Goal: Information Seeking & Learning: Learn about a topic

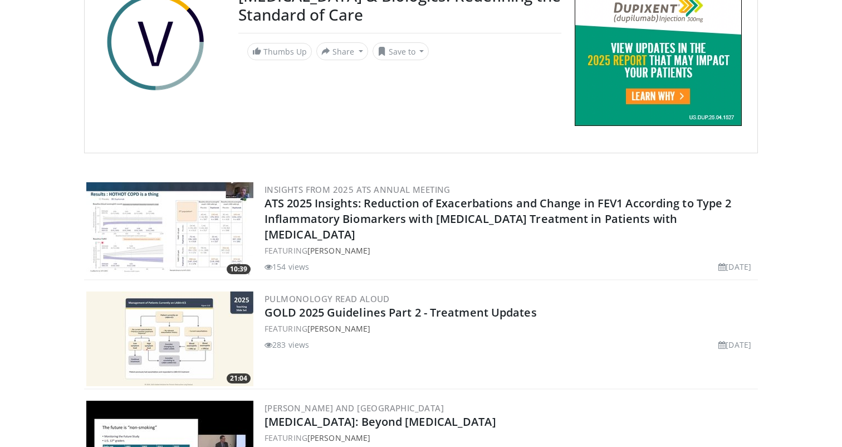
scroll to position [773, 0]
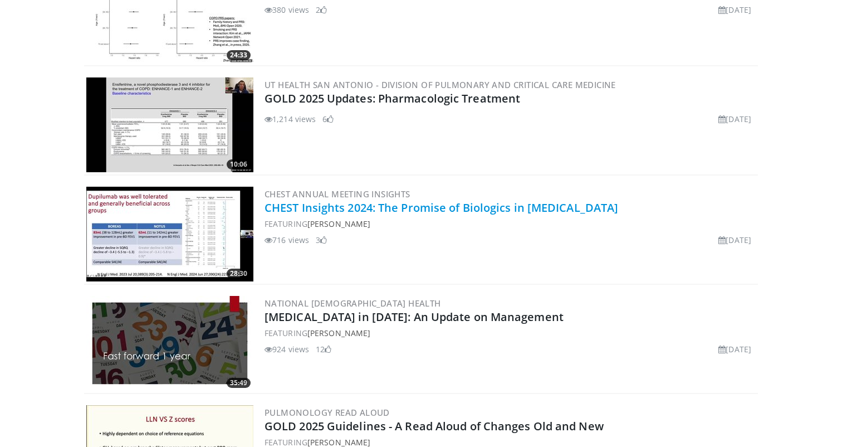
click at [293, 207] on link "CHEST Insights 2024: The Promise of Biologics in [MEDICAL_DATA]" at bounding box center [442, 207] width 354 height 15
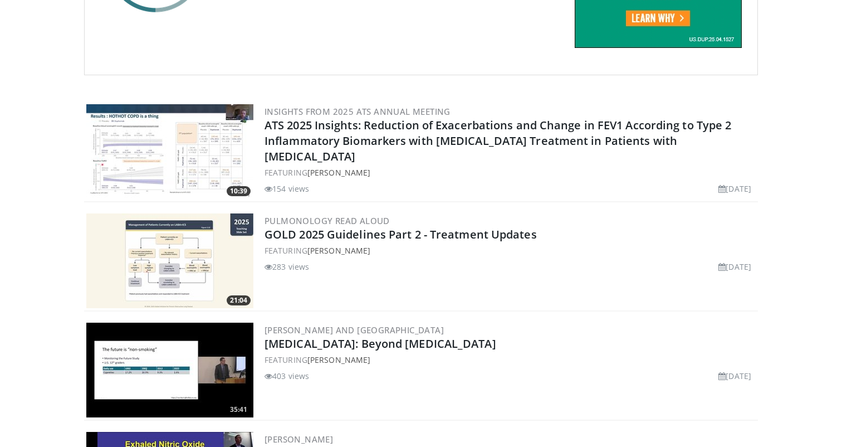
scroll to position [196, 0]
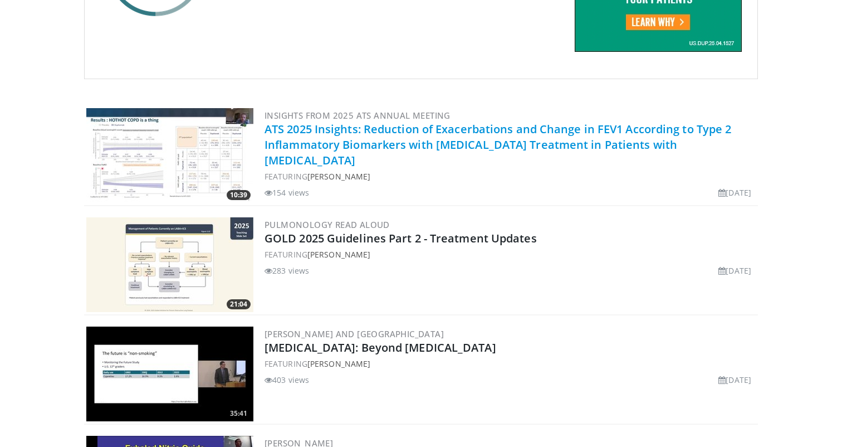
click at [391, 130] on link "ATS 2025 Insights: Reduction of Exacerbations and Change in FEV1 According to T…" at bounding box center [498, 144] width 467 height 46
click at [408, 131] on link "ATS 2025 Insights: Reduction of Exacerbations and Change in FEV1 According to T…" at bounding box center [498, 144] width 467 height 46
click at [326, 133] on link "ATS 2025 Insights: Reduction of Exacerbations and Change in FEV1 According to T…" at bounding box center [498, 144] width 467 height 46
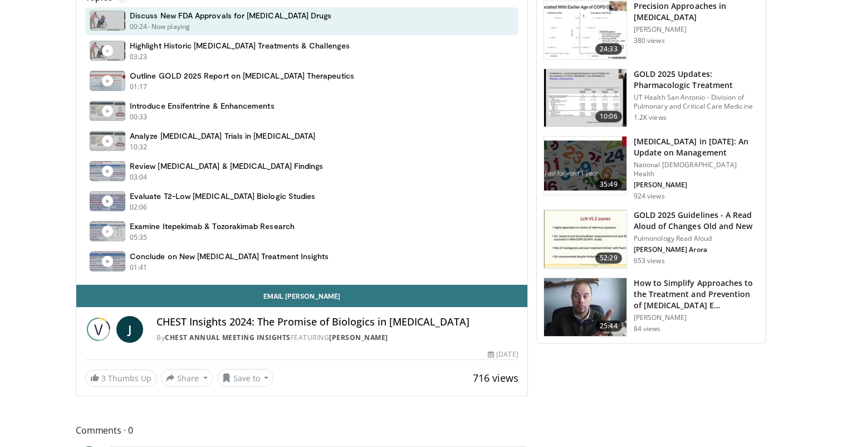
scroll to position [621, 0]
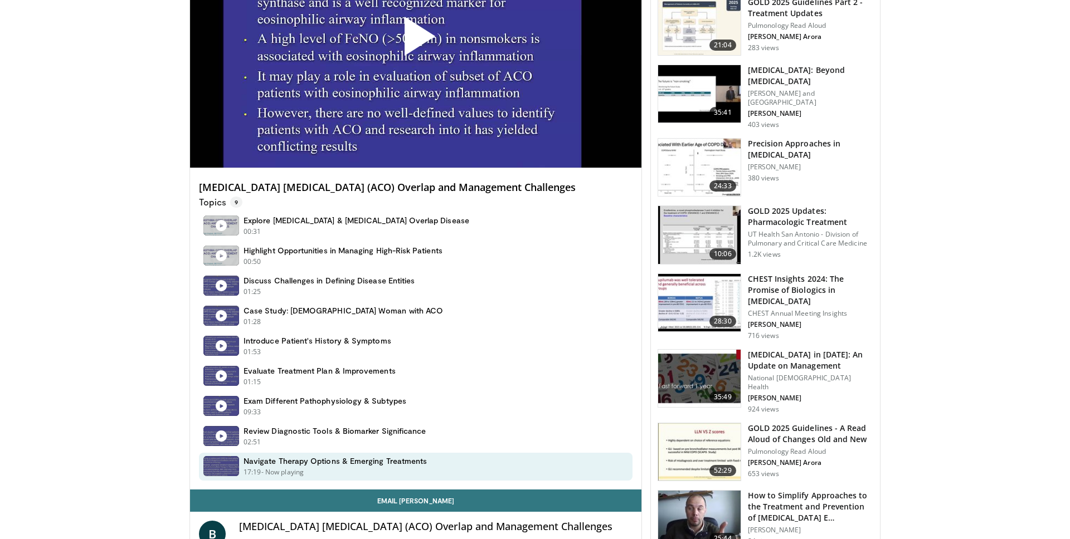
scroll to position [380, 0]
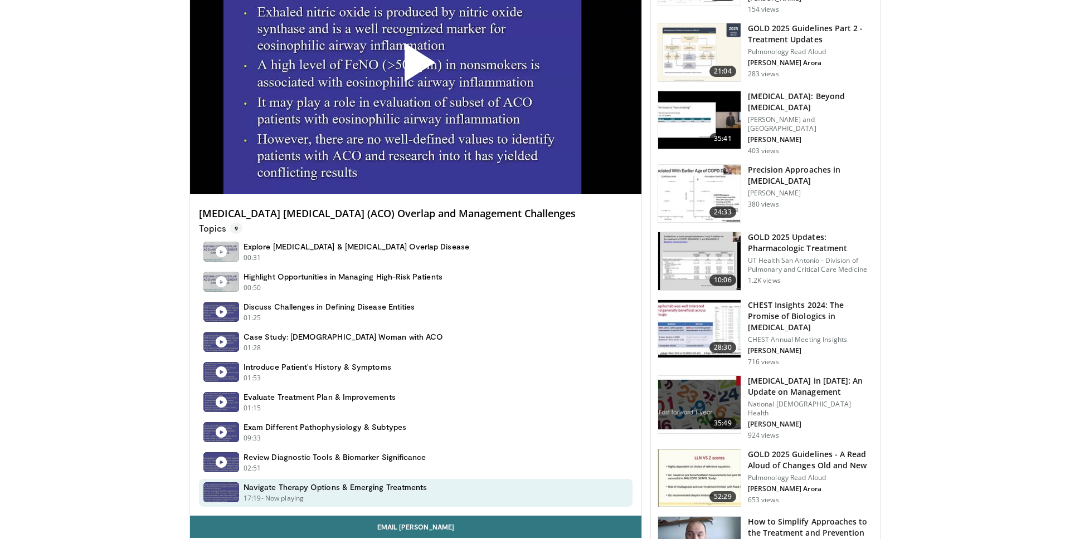
click at [416, 67] on span "Video Player" at bounding box center [416, 67] width 0 height 0
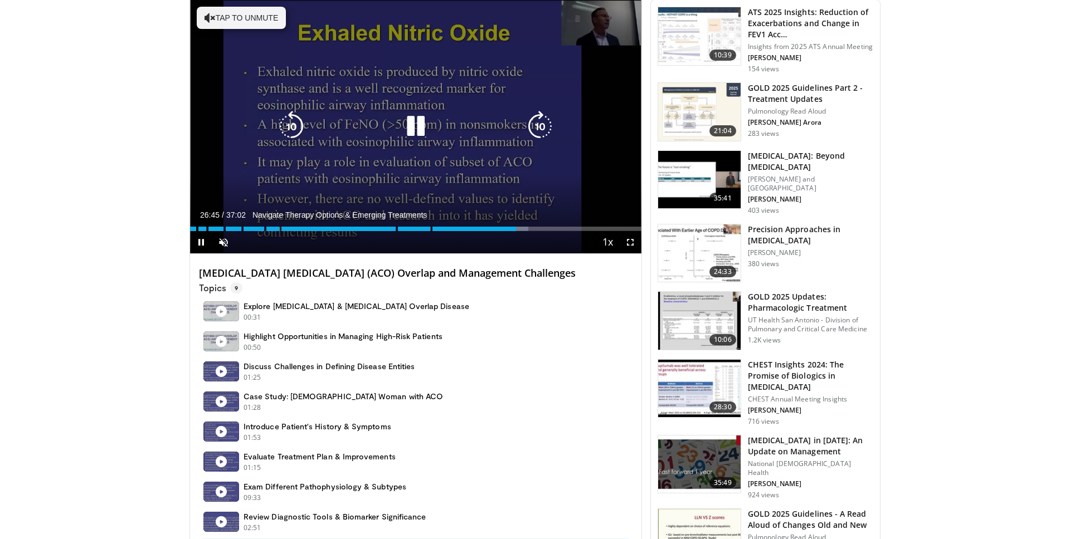
click at [417, 126] on icon "Video Player" at bounding box center [415, 126] width 31 height 31
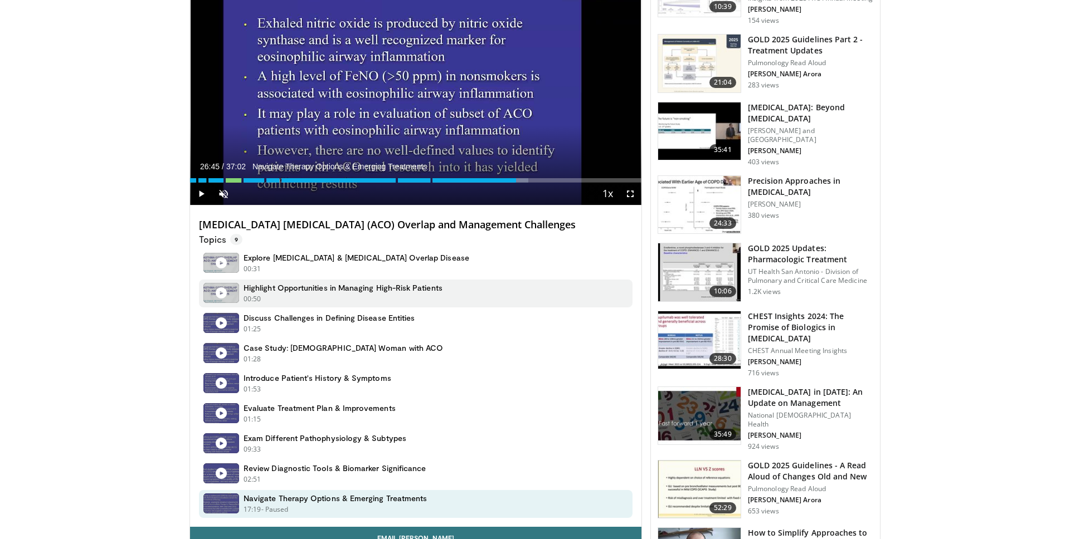
scroll to position [361, 0]
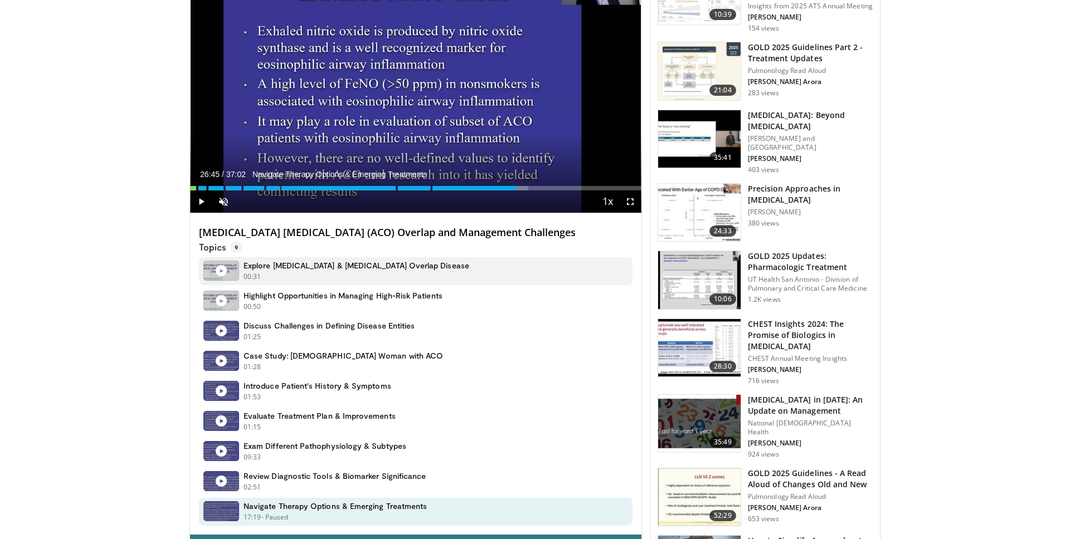
click at [401, 261] on div "Explore Asthma & COPD Overlap Disease 00:31 - Now playing - Paused" at bounding box center [416, 271] width 434 height 28
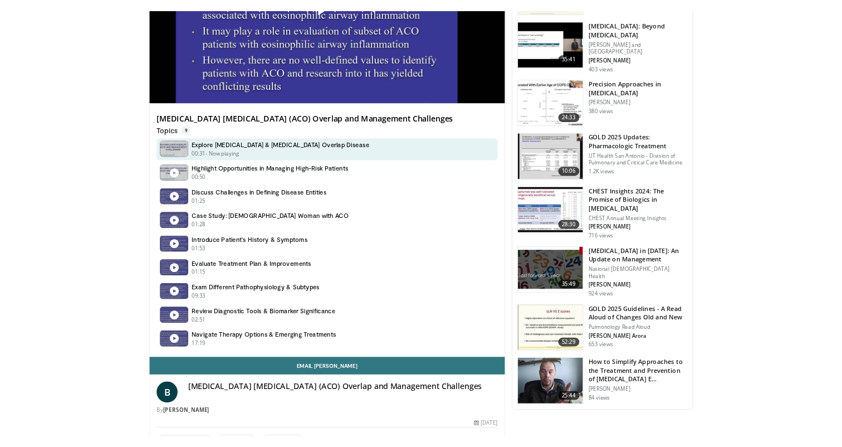
scroll to position [457, 0]
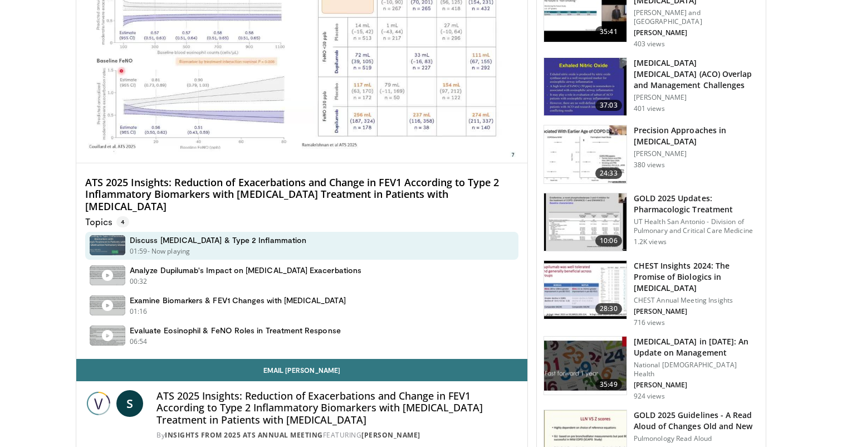
scroll to position [456, 0]
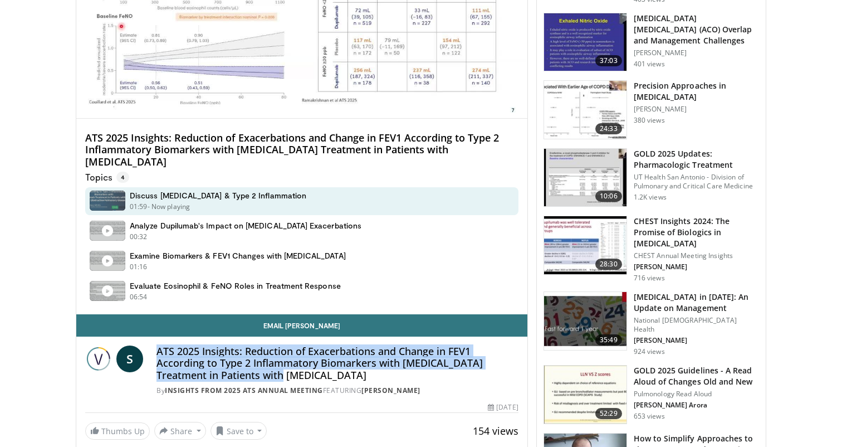
drag, startPoint x: 255, startPoint y: 364, endPoint x: 157, endPoint y: 343, distance: 99.9
click at [157, 345] on h4 "ATS 2025 Insights: Reduction of Exacerbations and Change in FEV1 According to T…" at bounding box center [338, 363] width 362 height 36
copy h4 "ATS 2025 Insights: Reduction of Exacerbations and Change in FEV1 According to T…"
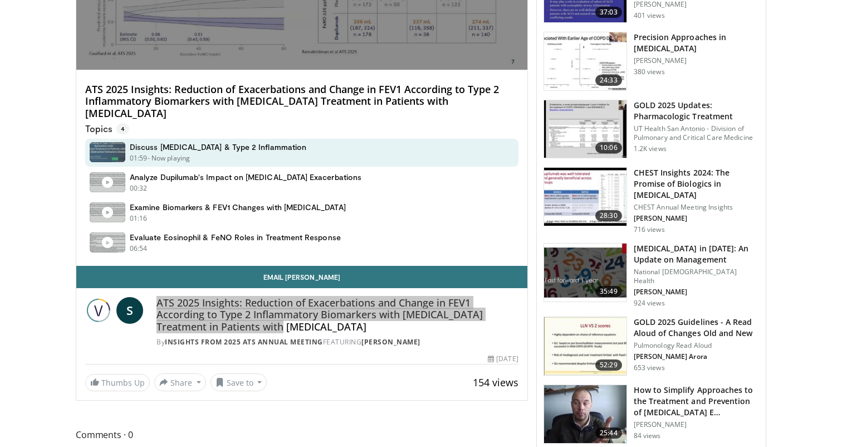
scroll to position [518, 0]
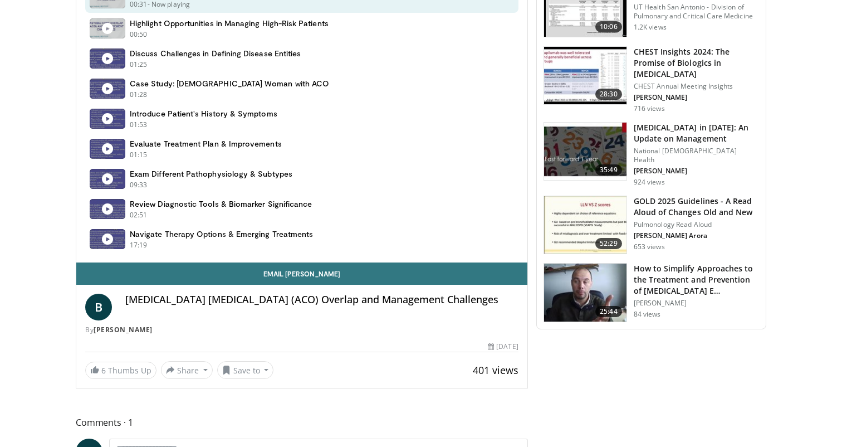
scroll to position [635, 0]
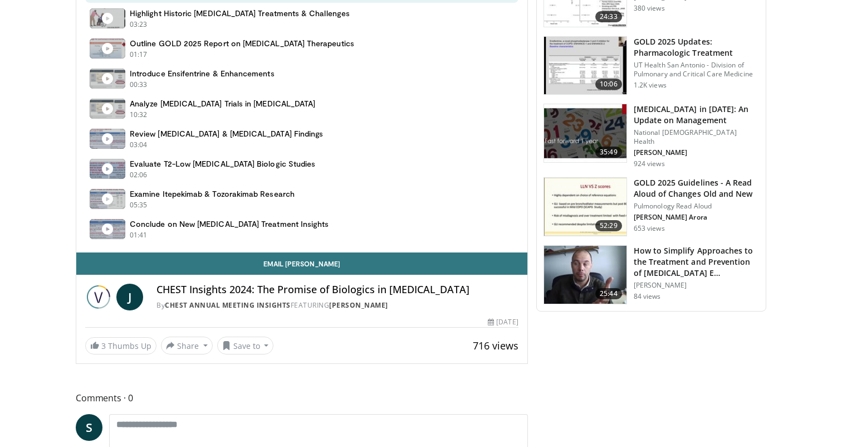
scroll to position [659, 0]
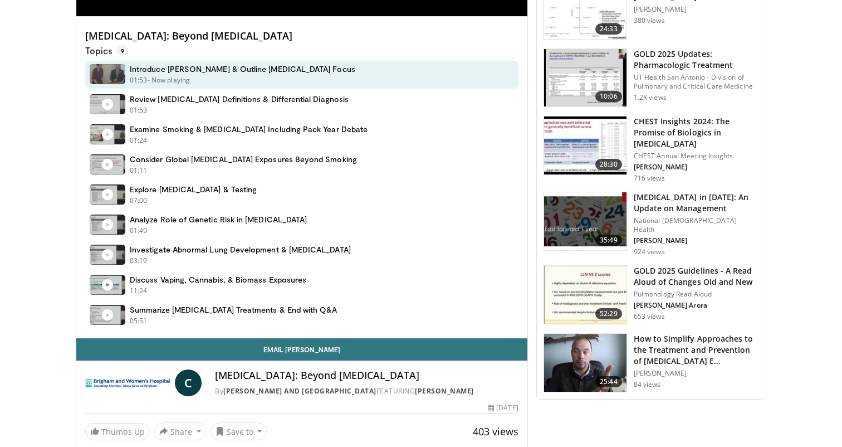
scroll to position [586, 0]
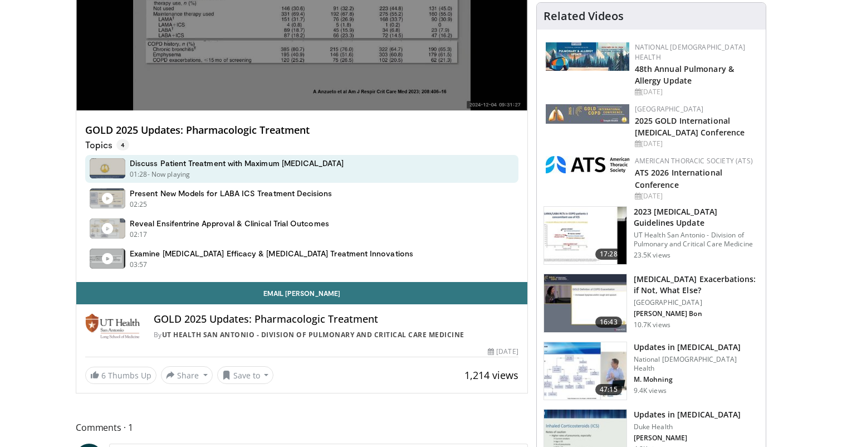
scroll to position [255, 0]
